Goal: Information Seeking & Learning: Learn about a topic

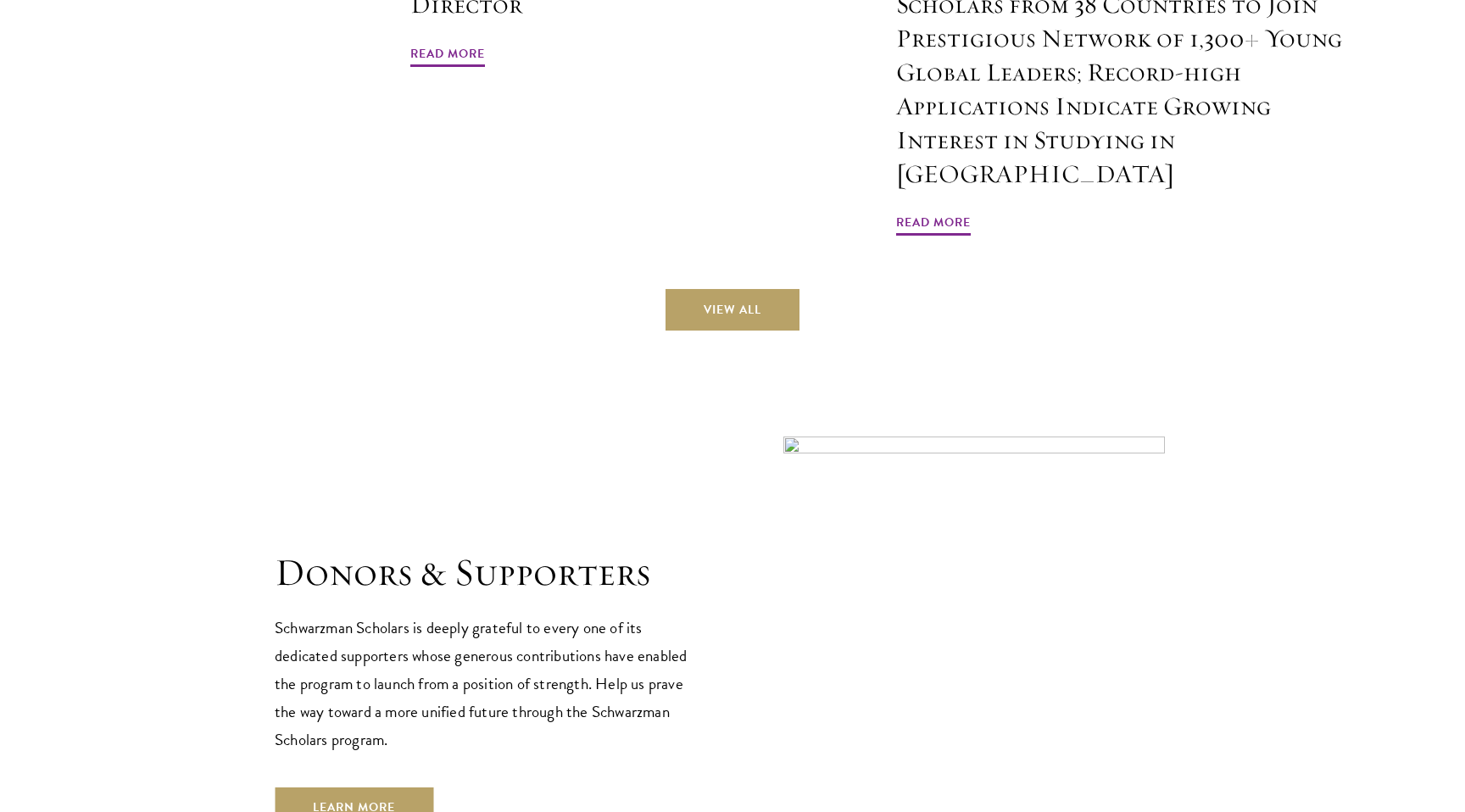
scroll to position [5078, 0]
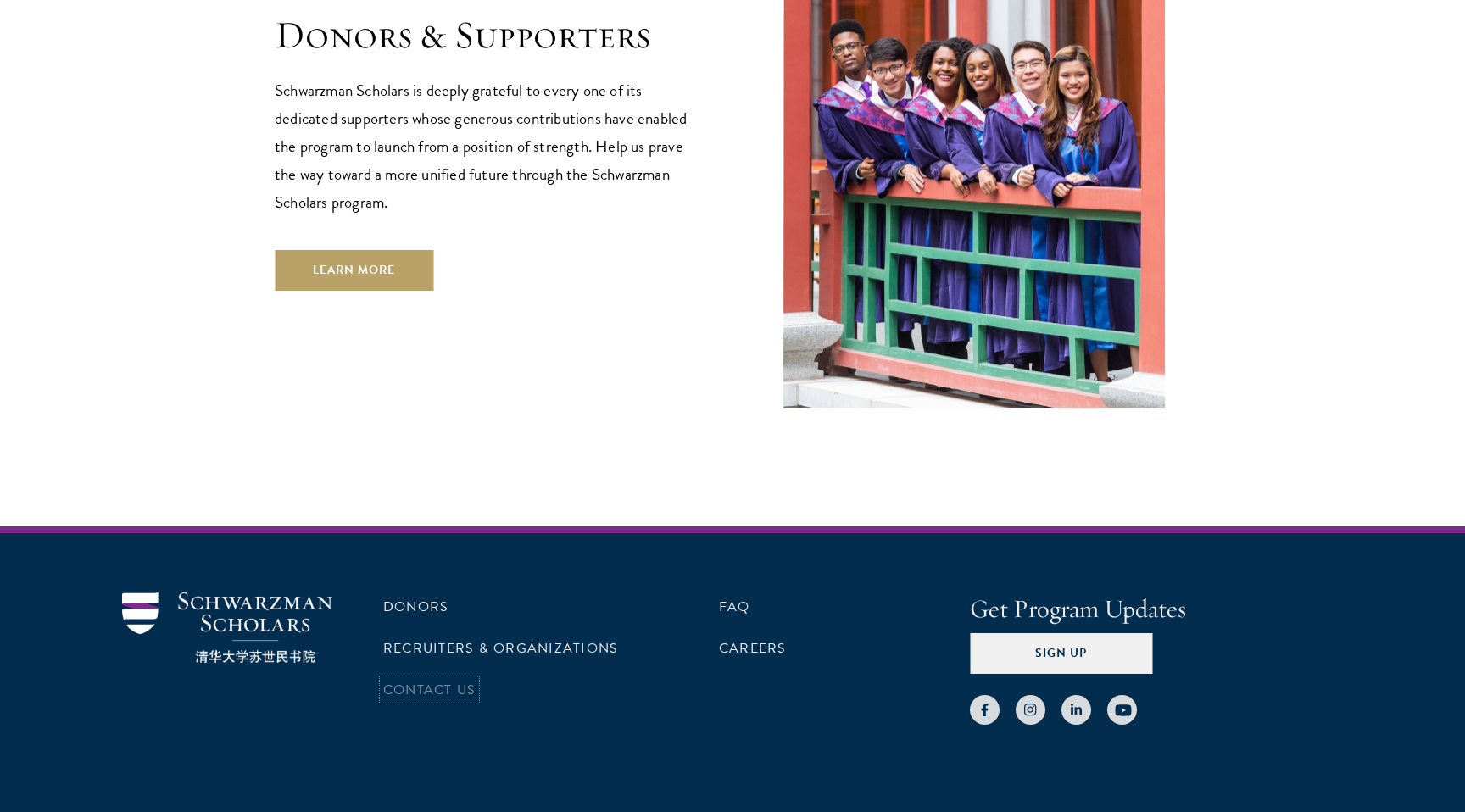
click at [428, 680] on link "Contact Us" at bounding box center [428, 690] width 92 height 20
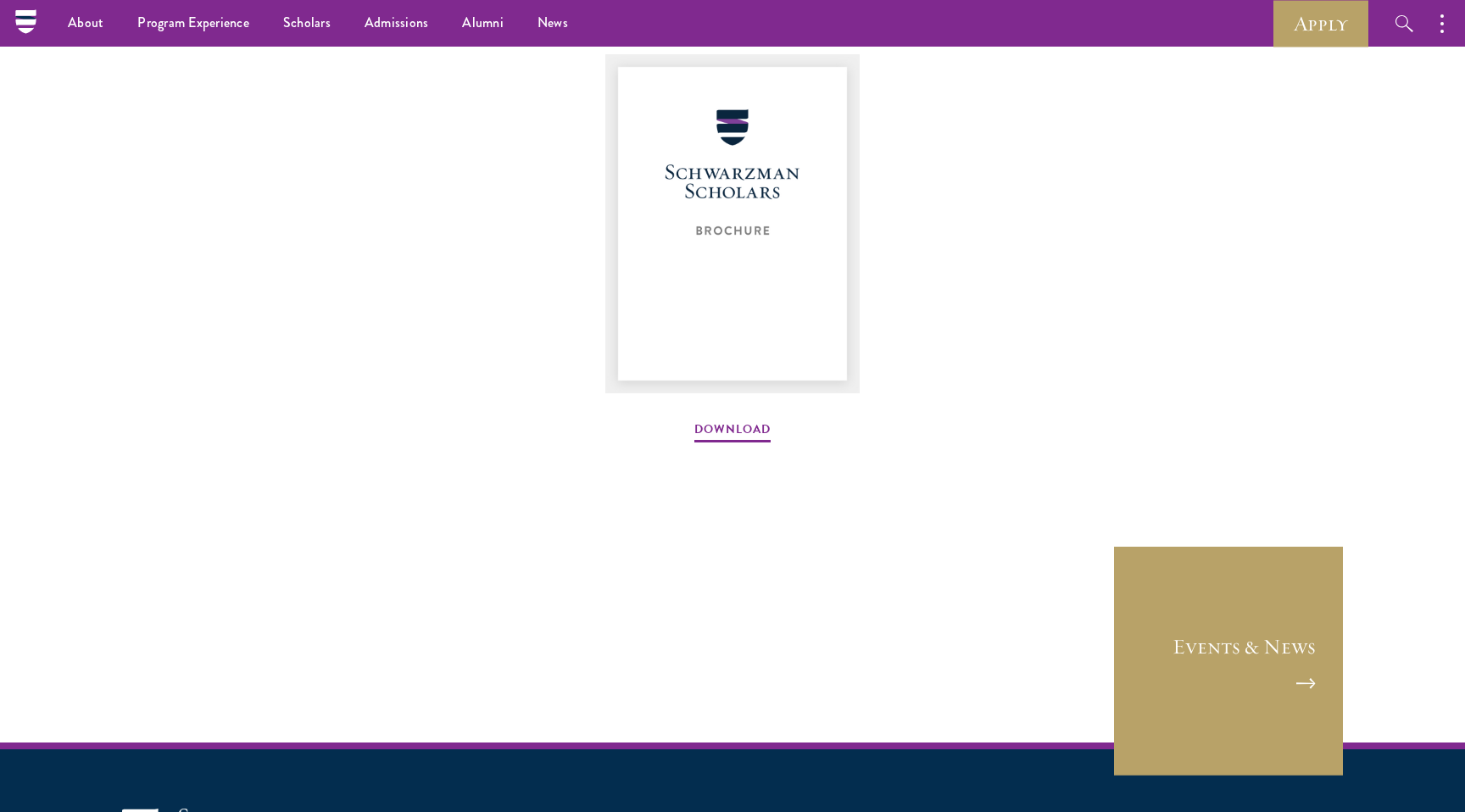
scroll to position [2197, 0]
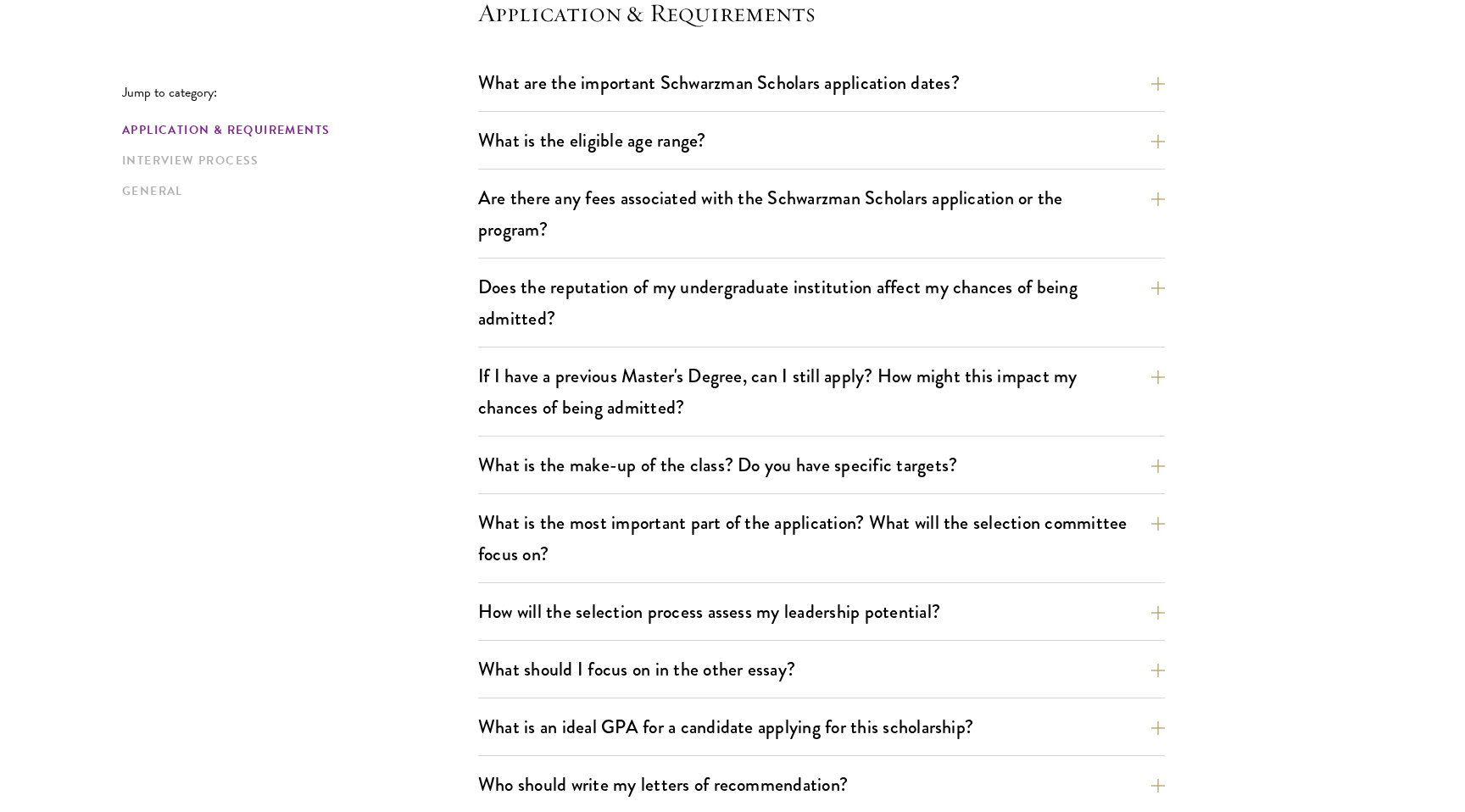
scroll to position [579, 0]
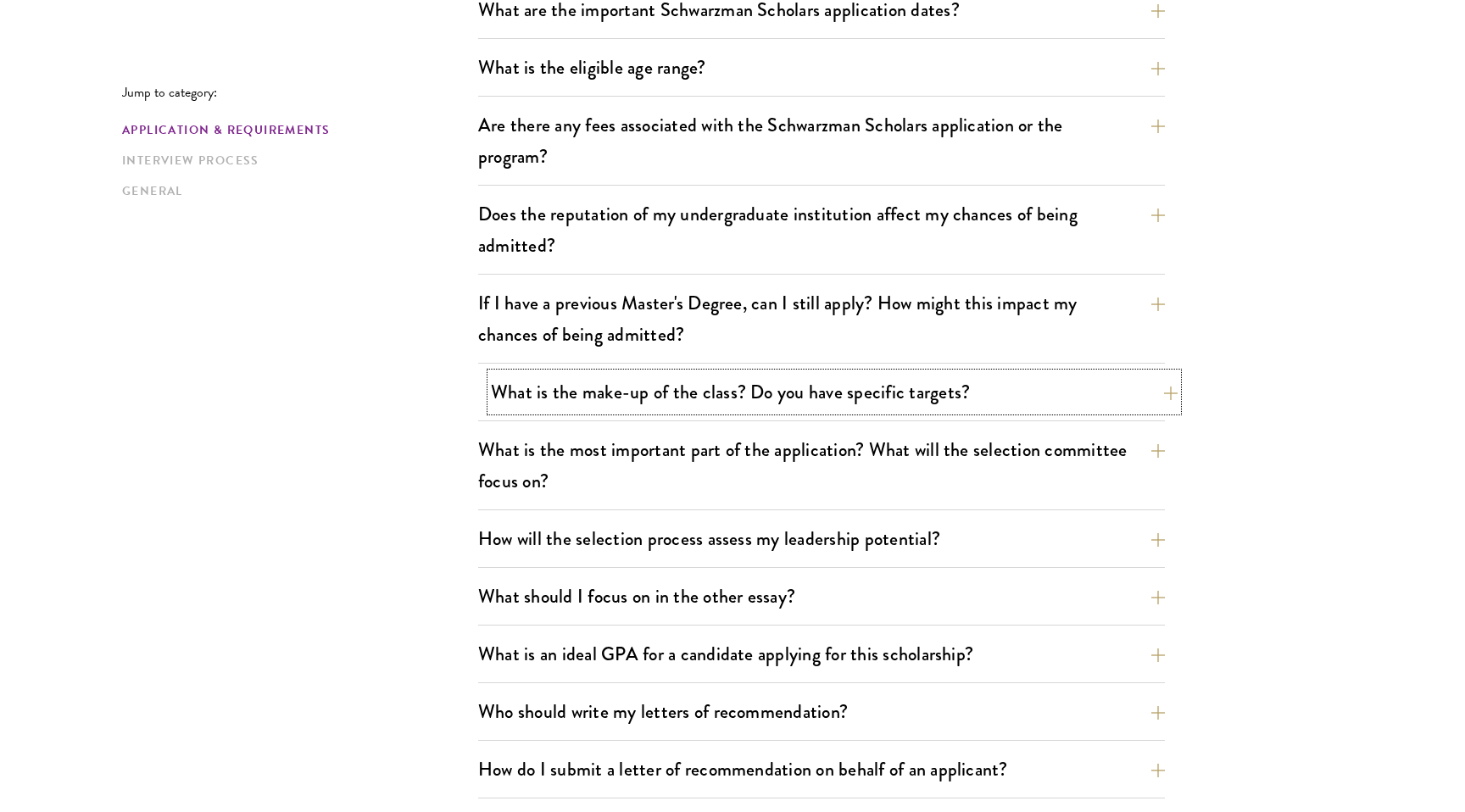
click at [500, 382] on button "What is the make-up of the class? Do you have specific targets?" at bounding box center [833, 392] width 686 height 38
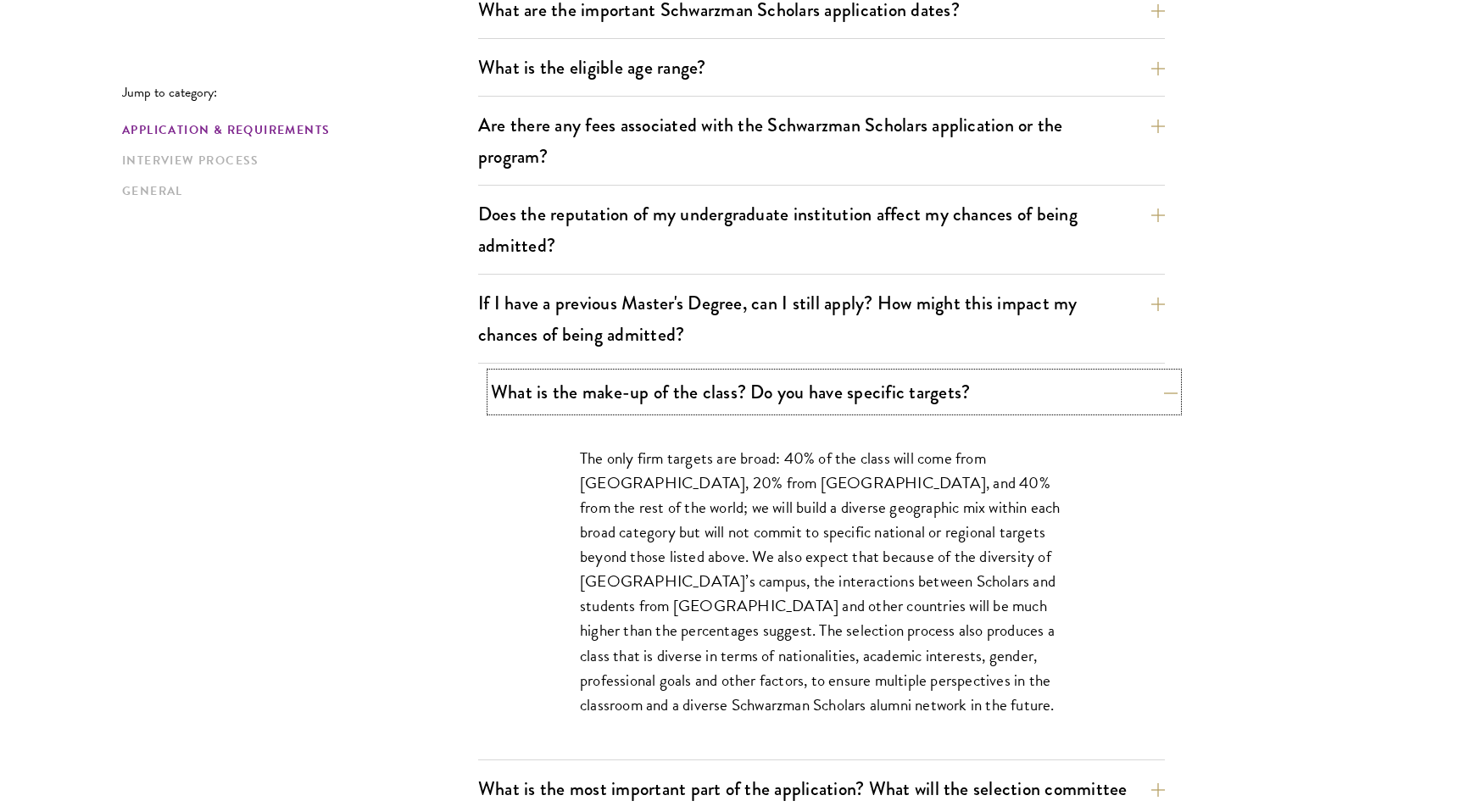
click at [500, 382] on button "What is the make-up of the class? Do you have specific targets?" at bounding box center [833, 392] width 686 height 38
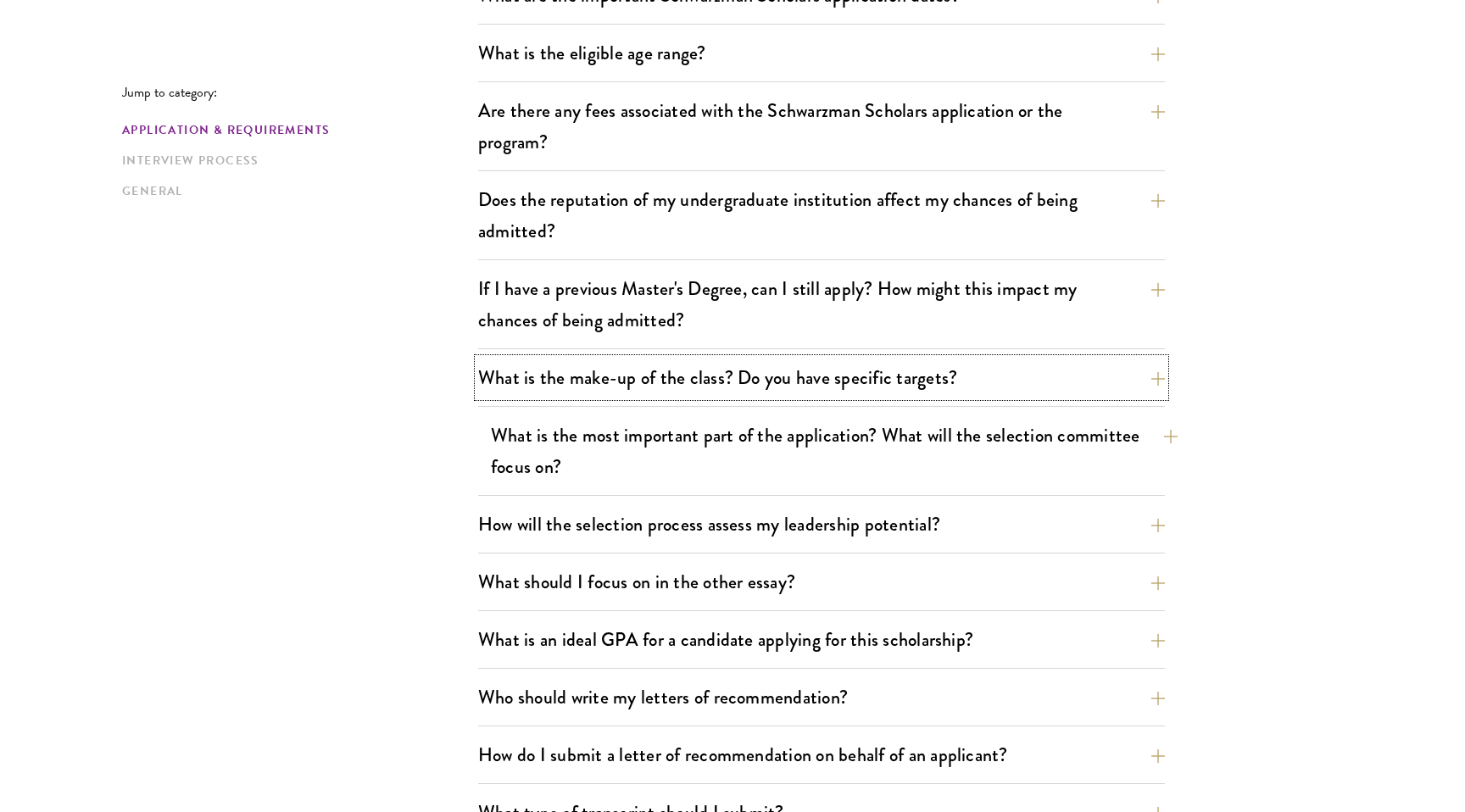
scroll to position [597, 0]
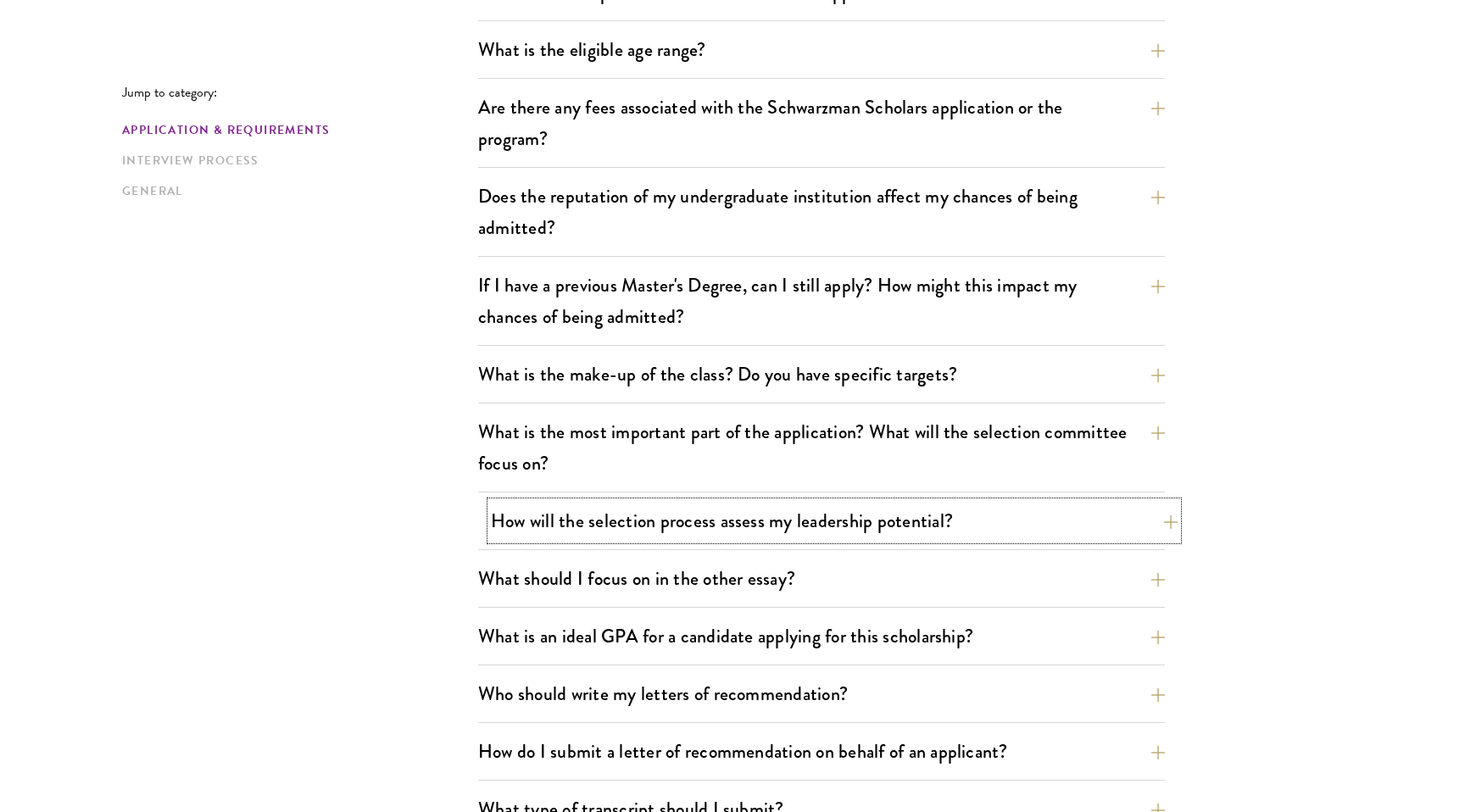
click at [501, 509] on button "How will the selection process assess my leadership potential?" at bounding box center [833, 520] width 686 height 38
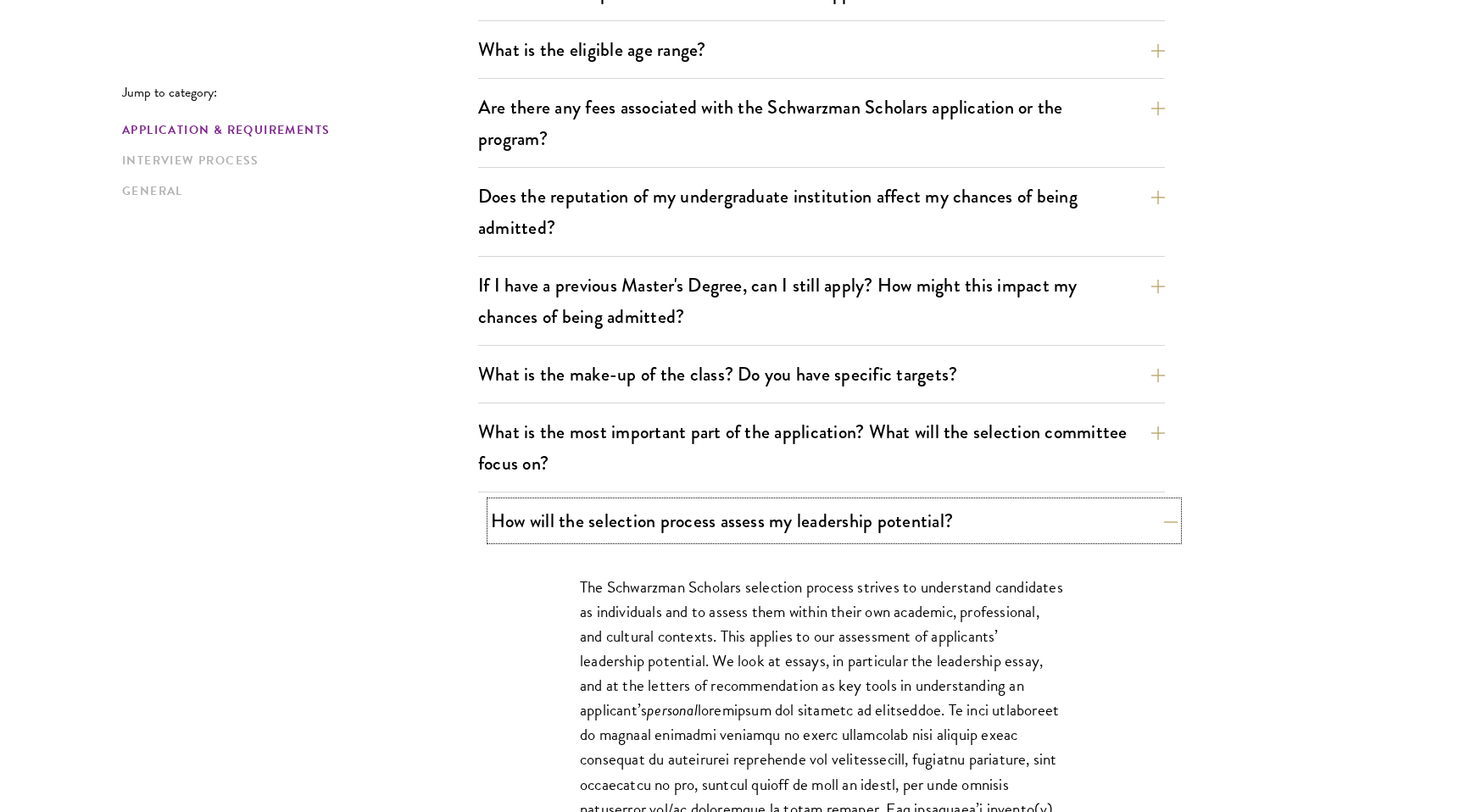
click at [501, 509] on button "How will the selection process assess my leadership potential?" at bounding box center [833, 520] width 686 height 38
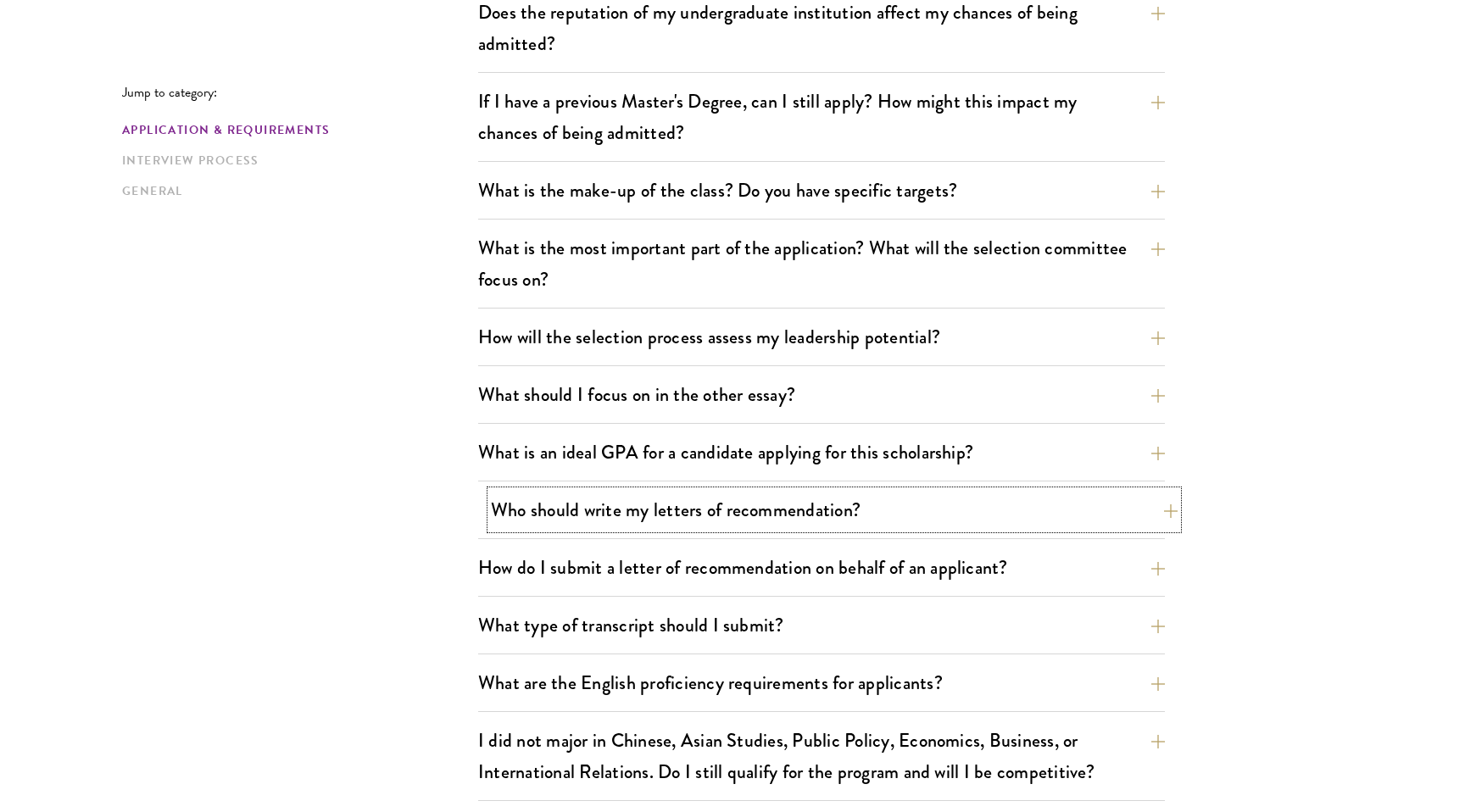
click at [506, 499] on button "Who should write my letters of recommendation?" at bounding box center [833, 509] width 686 height 38
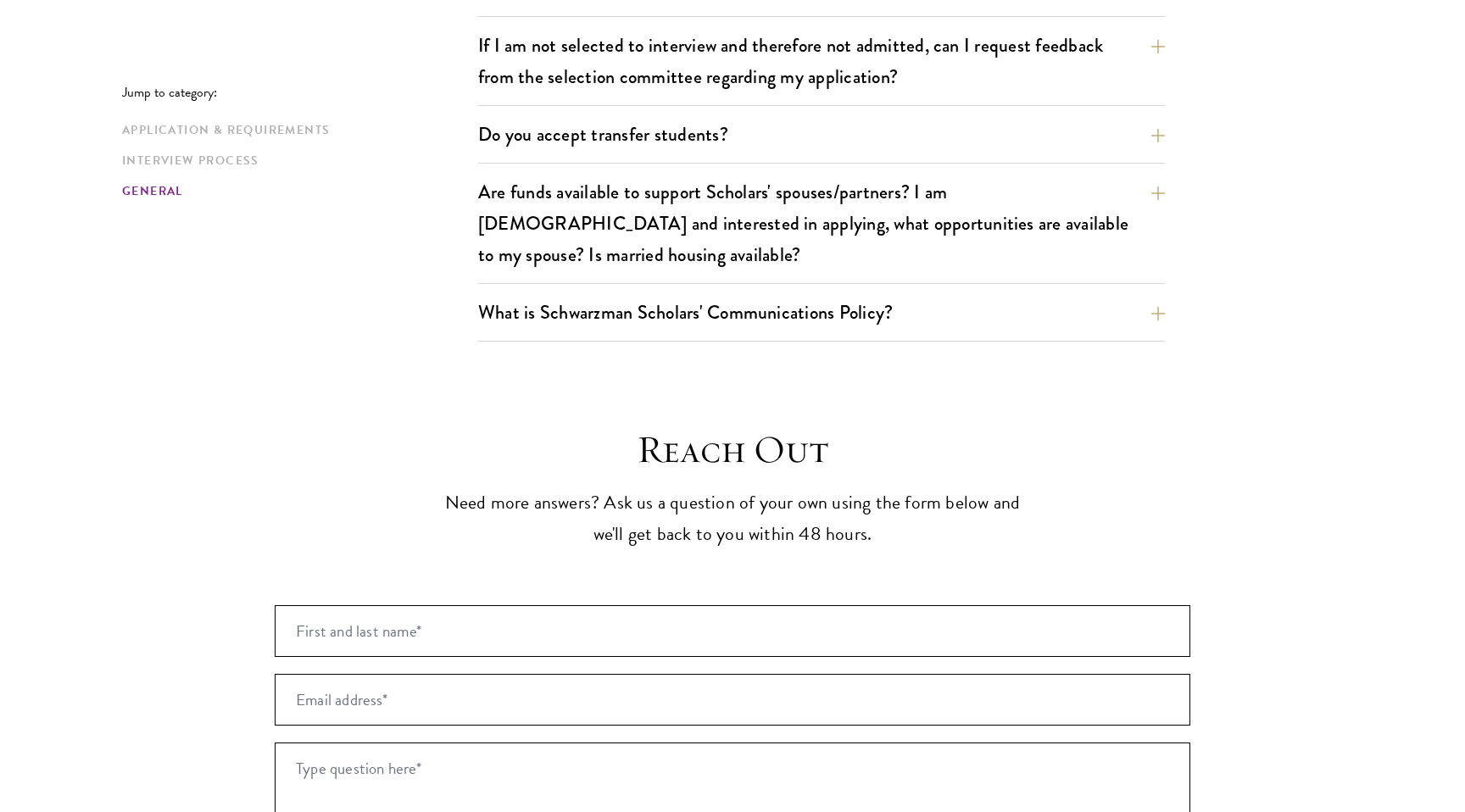
scroll to position [3839, 0]
